Goal: Navigation & Orientation: Find specific page/section

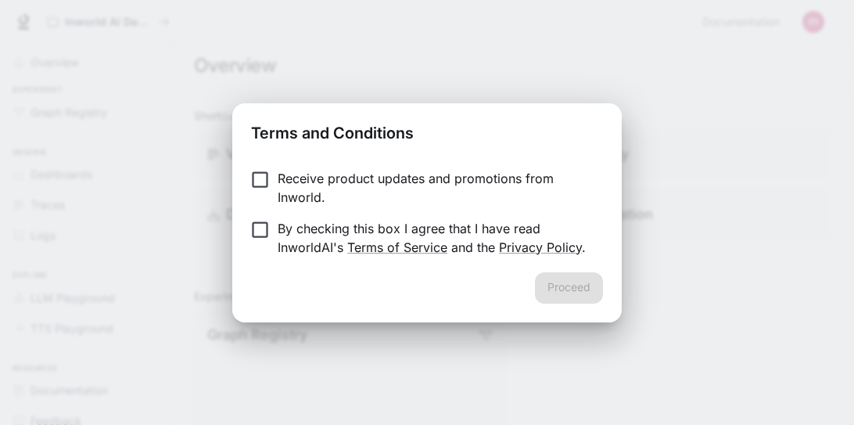
click at [416, 183] on p "Receive product updates and promotions from Inworld." at bounding box center [434, 188] width 313 height 38
click at [553, 288] on button "Proceed" at bounding box center [569, 287] width 68 height 31
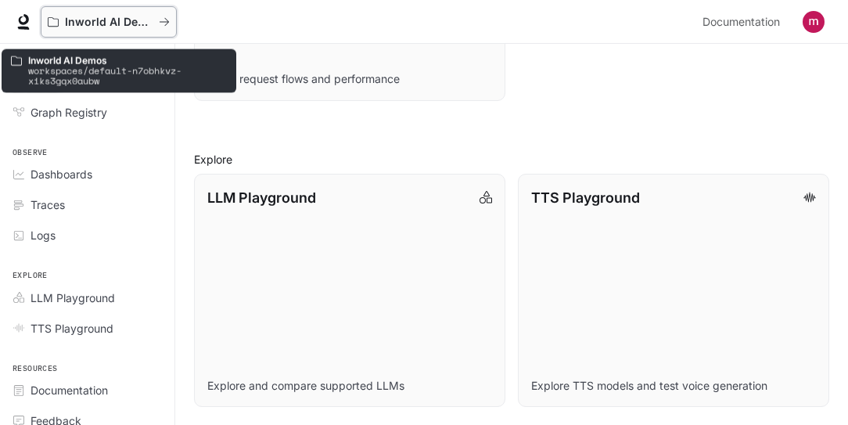
click at [170, 19] on button "Inworld AI Demos" at bounding box center [109, 21] width 136 height 31
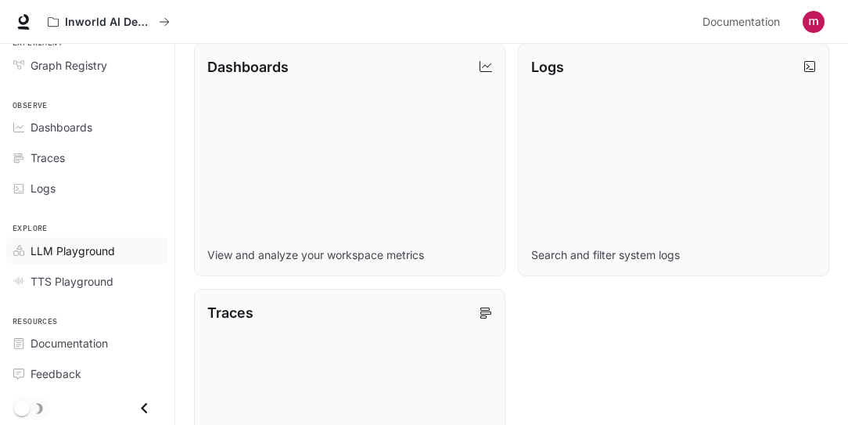
scroll to position [995, 0]
